Goal: Task Accomplishment & Management: Manage account settings

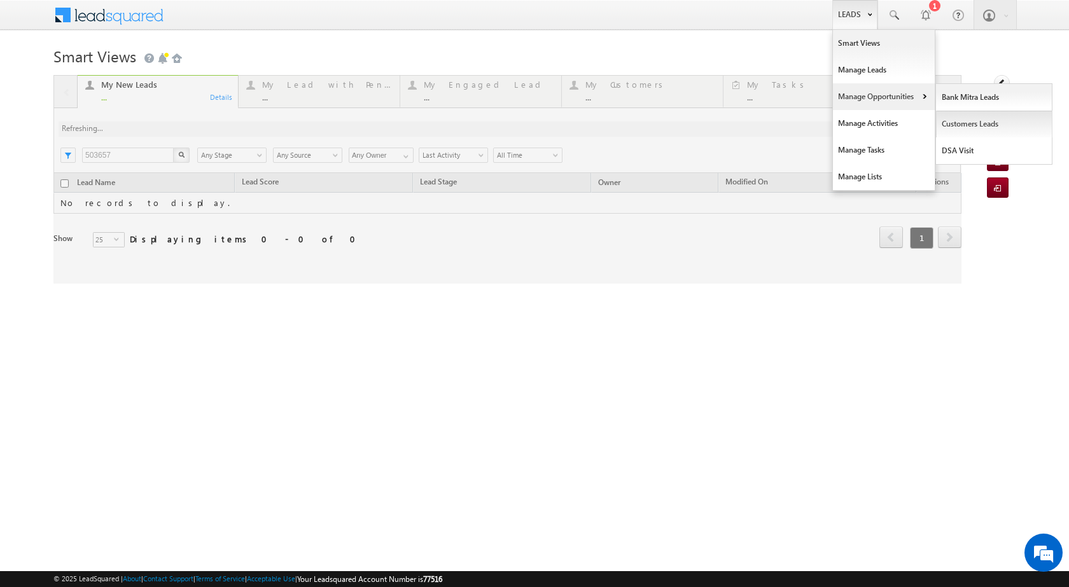
click at [955, 124] on link "Customers Leads" at bounding box center [994, 124] width 116 height 27
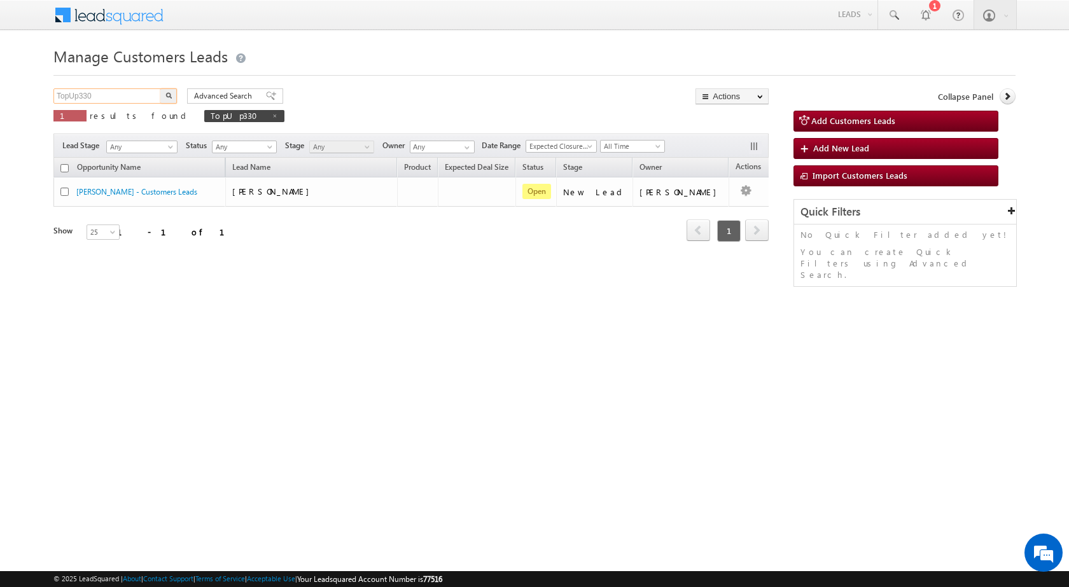
click at [130, 93] on input "TopUp330" at bounding box center [107, 95] width 109 height 15
paste input "796839"
type input "796839"
click at [171, 95] on img "button" at bounding box center [168, 95] width 6 height 6
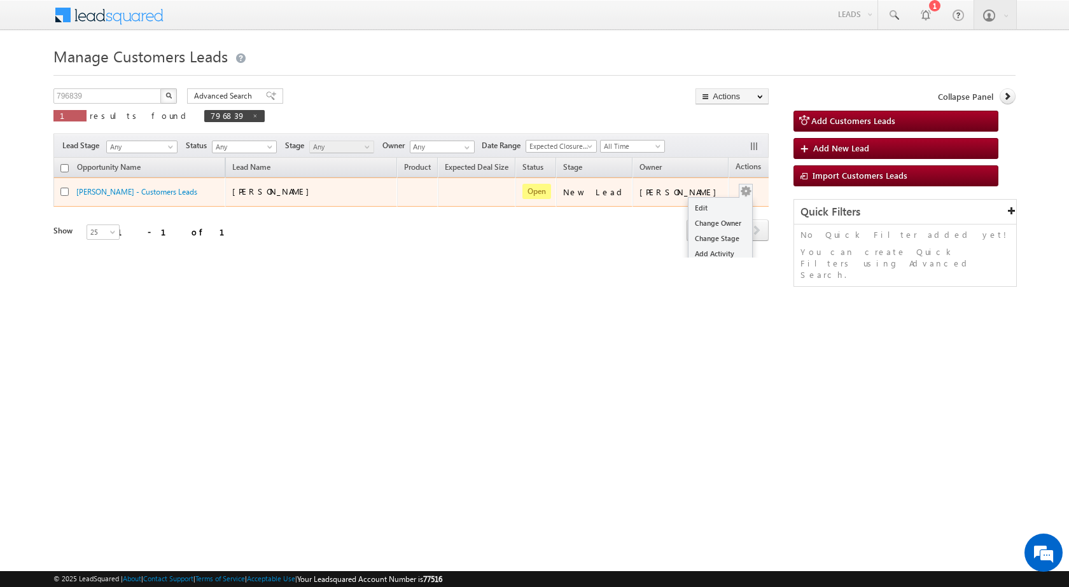
click at [739, 191] on button "button" at bounding box center [745, 191] width 13 height 13
click at [718, 211] on link "Edit" at bounding box center [720, 207] width 64 height 15
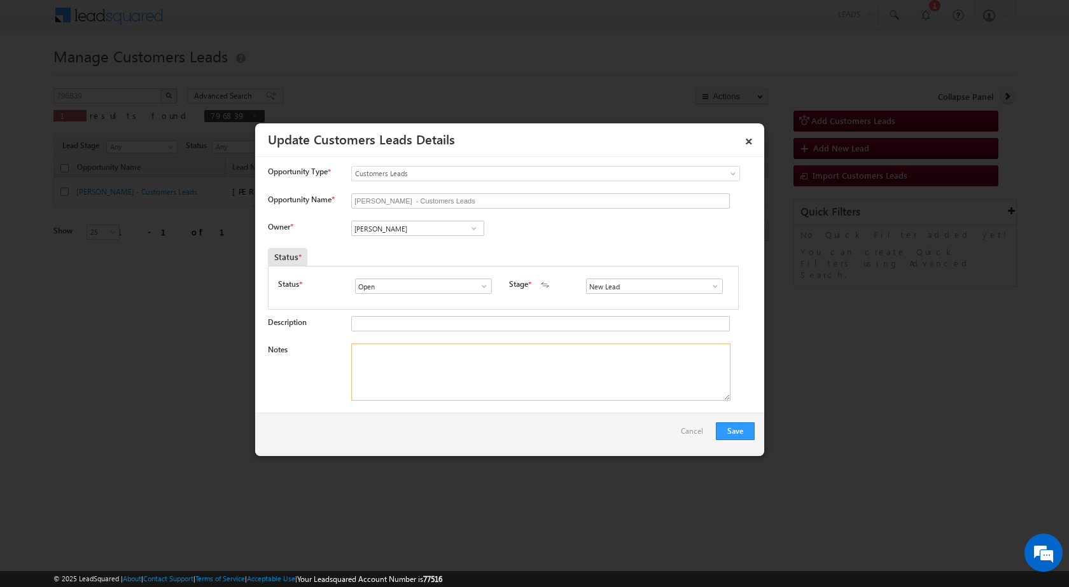
click at [371, 373] on textarea "Notes" at bounding box center [540, 372] width 379 height 57
click at [434, 205] on input "[PERSON_NAME] - Customers Leads" at bounding box center [540, 200] width 378 height 15
click at [429, 232] on input "[PERSON_NAME]" at bounding box center [417, 228] width 133 height 15
paste input "[EMAIL_ADDRESS][DOMAIN_NAME]"
click at [420, 252] on span "[EMAIL_ADDRESS][DOMAIN_NAME]" at bounding box center [413, 254] width 115 height 10
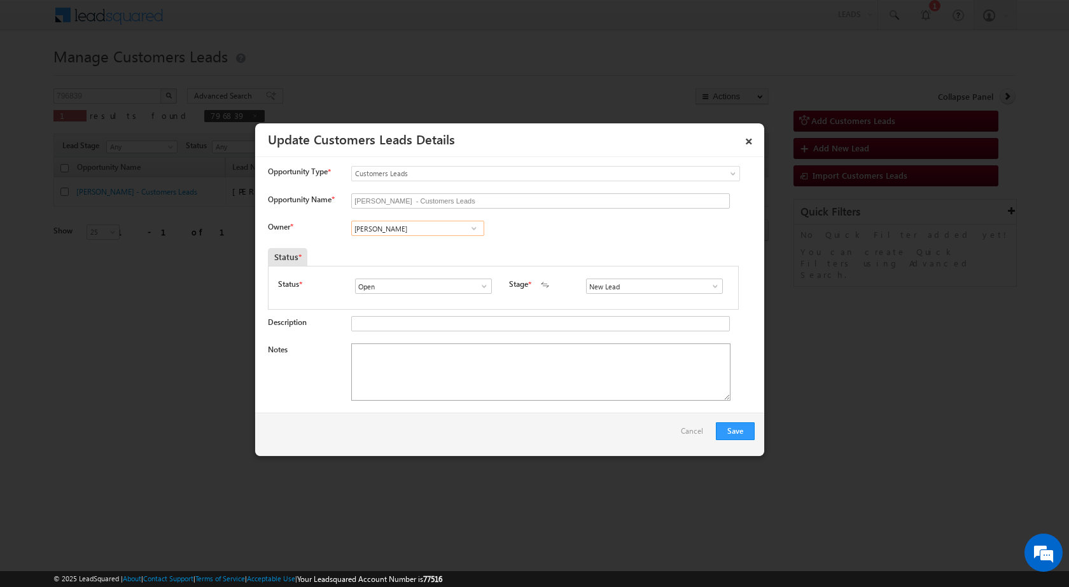
type input "[PERSON_NAME]"
click at [430, 375] on textarea "Notes" at bounding box center [540, 372] width 379 height 57
click at [408, 354] on textarea "Notes" at bounding box center [540, 372] width 379 height 57
paste textarea "Name - [PERSON_NAME] / VB_Interested / P + C / Plot v - 15Lac / Lv - 25Lac / bu…"
click at [473, 352] on textarea "Name - [PERSON_NAME] / VB_Interested / P + C / Plot v - 15Lac / Lv - 25Lac / bu…" at bounding box center [540, 372] width 379 height 57
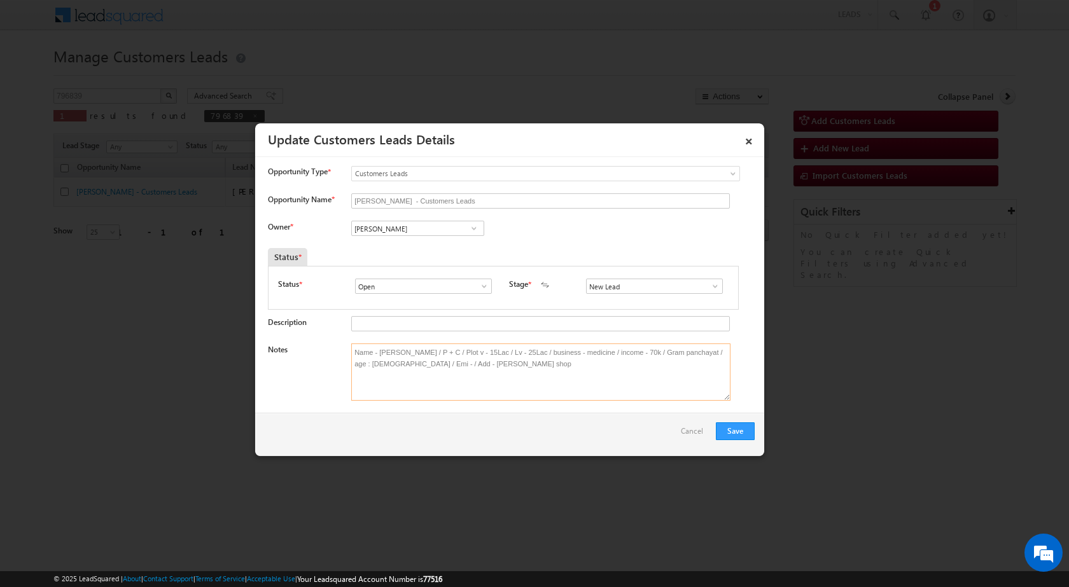
click at [484, 378] on textarea "Name - [PERSON_NAME] / P + C / Plot v - 15Lac / Lv - 25Lac / business - medicin…" at bounding box center [540, 372] width 379 height 57
paste textarea "Mehrasar RD"
click at [386, 360] on textarea "Name - [PERSON_NAME] / P + C / Plot v - 15Lac / Lv - 25Lac / business - medicin…" at bounding box center [540, 372] width 379 height 57
drag, startPoint x: 648, startPoint y: 353, endPoint x: 662, endPoint y: 378, distance: 28.7
click at [650, 356] on textarea "Name - [PERSON_NAME] / P + C / Plot v - 15Lac / Lv - 25Lac / business - medicin…" at bounding box center [540, 372] width 379 height 57
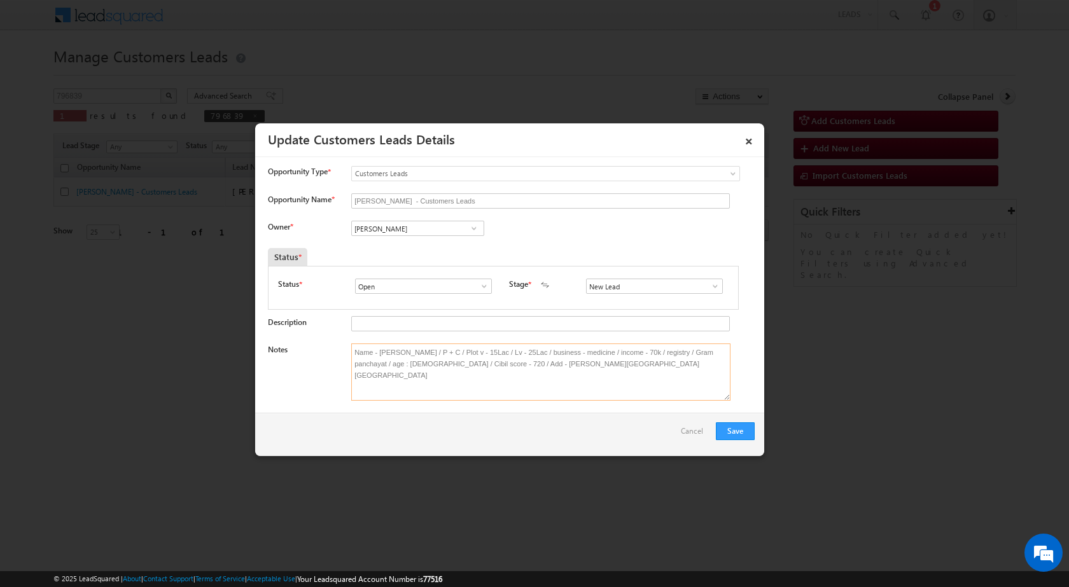
drag, startPoint x: 650, startPoint y: 354, endPoint x: 653, endPoint y: 403, distance: 49.1
click at [651, 357] on textarea "Name - [PERSON_NAME] / P + C / Plot v - 15Lac / Lv - 25Lac / business - medicin…" at bounding box center [540, 372] width 379 height 57
click at [635, 351] on textarea "Name - [PERSON_NAME] / P + C / Plot v - 15Lac / Lv - 25Lac / business - medicin…" at bounding box center [540, 372] width 379 height 57
type textarea "Name - [PERSON_NAME] / P + C / Plot v - 15Lac / Lv - 25Lac / business - medicin…"
click at [556, 406] on div "Notes Name - [PERSON_NAME] / P + C / Plot v - 15Lac / Lv - 25Lac / business - m…" at bounding box center [511, 376] width 487 height 64
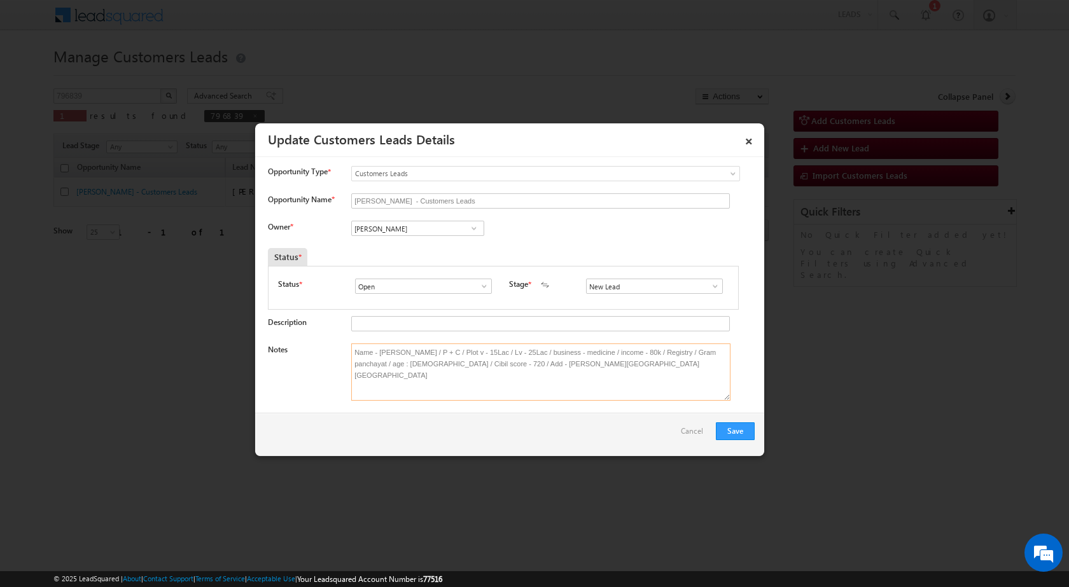
drag, startPoint x: 580, startPoint y: 375, endPoint x: 241, endPoint y: 253, distance: 359.8
click at [574, 376] on textarea "Name - [PERSON_NAME] / P + C / Plot v - 15Lac / Lv - 25Lac / business - medicin…" at bounding box center [540, 372] width 379 height 57
click at [602, 384] on textarea "Name - [PERSON_NAME] / P + C / Plot v - 15Lac / Lv - 25Lac / business - medicin…" at bounding box center [540, 372] width 379 height 57
click at [732, 434] on button "Save" at bounding box center [735, 431] width 39 height 18
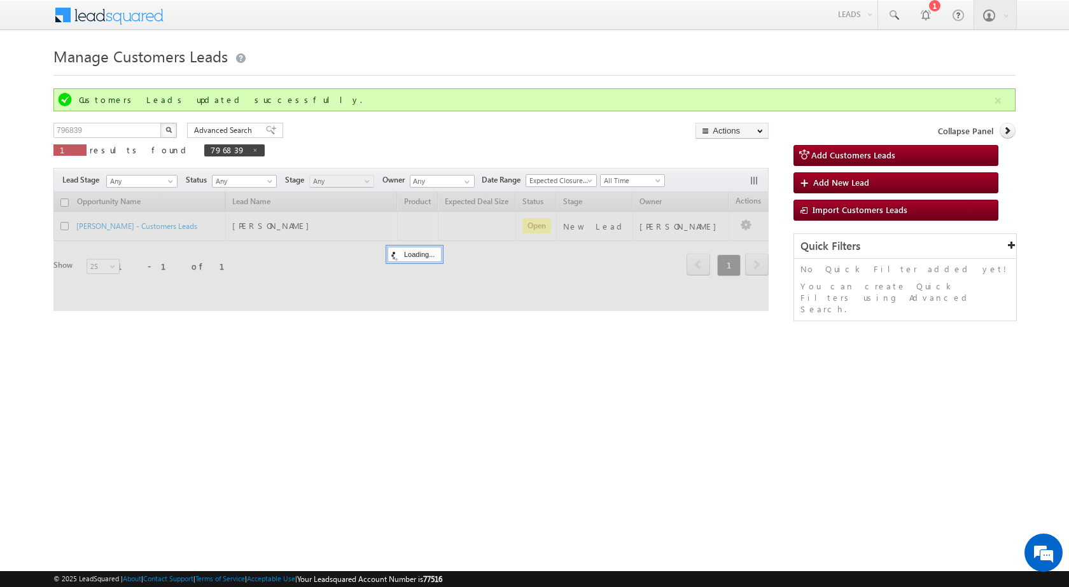
drag, startPoint x: 492, startPoint y: 412, endPoint x: 329, endPoint y: 242, distance: 234.8
click at [489, 392] on html "Menu [PERSON_NAME] sitar a5@ks erve." at bounding box center [534, 196] width 1069 height 392
